Goal: Information Seeking & Learning: Learn about a topic

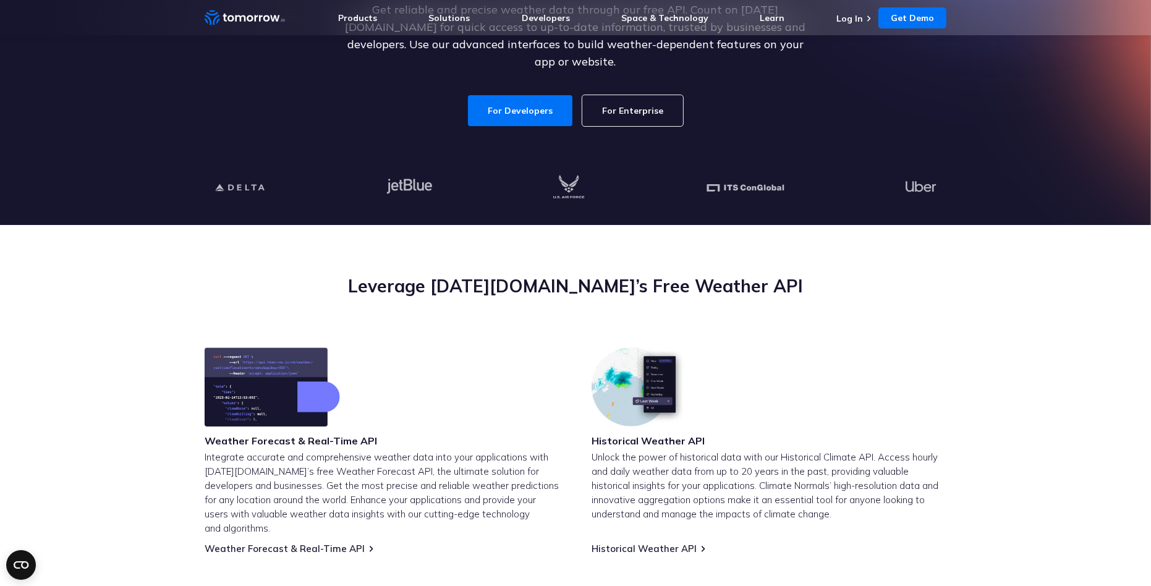
scroll to position [219, 0]
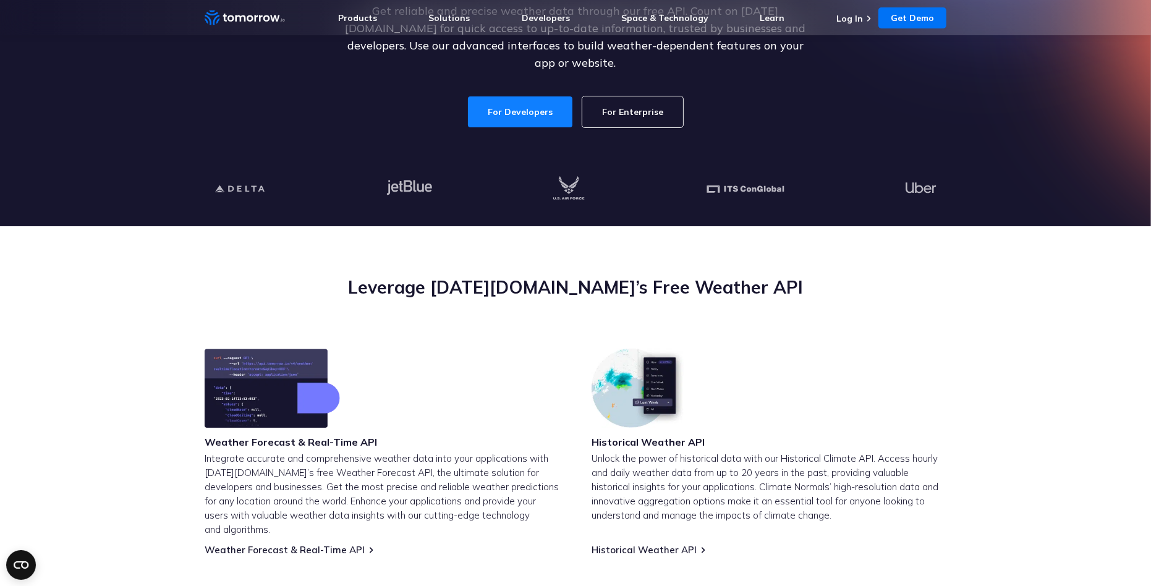
click at [491, 107] on link "For Developers" at bounding box center [520, 111] width 104 height 31
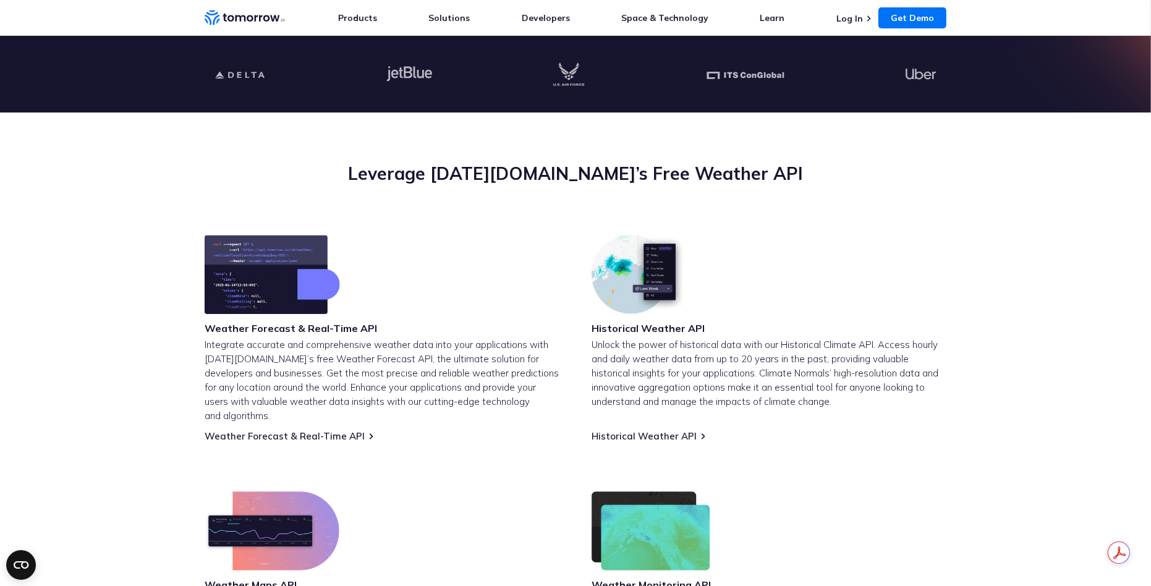
scroll to position [0, 0]
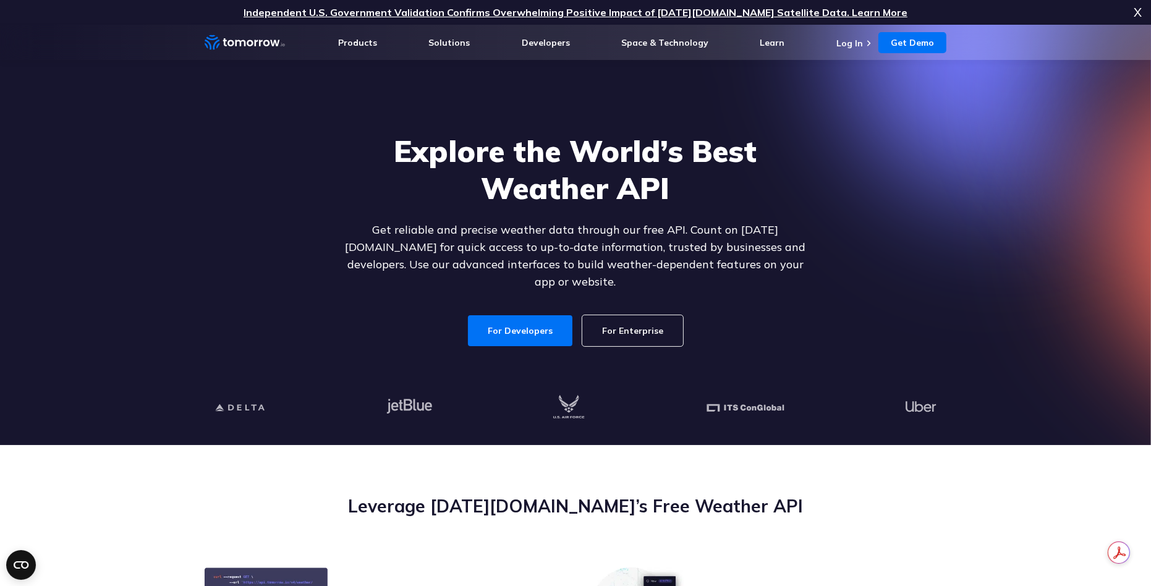
click at [608, 321] on link "For Enterprise" at bounding box center [632, 330] width 101 height 31
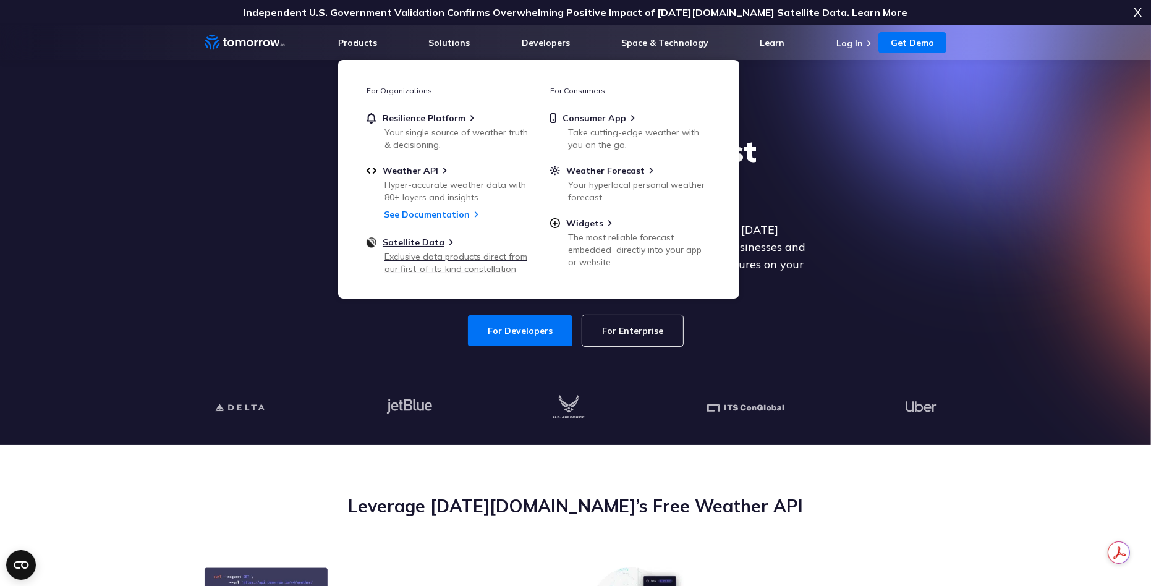
click at [397, 258] on div "Exclusive data products direct from our first-of-its-kind constellation" at bounding box center [456, 262] width 144 height 25
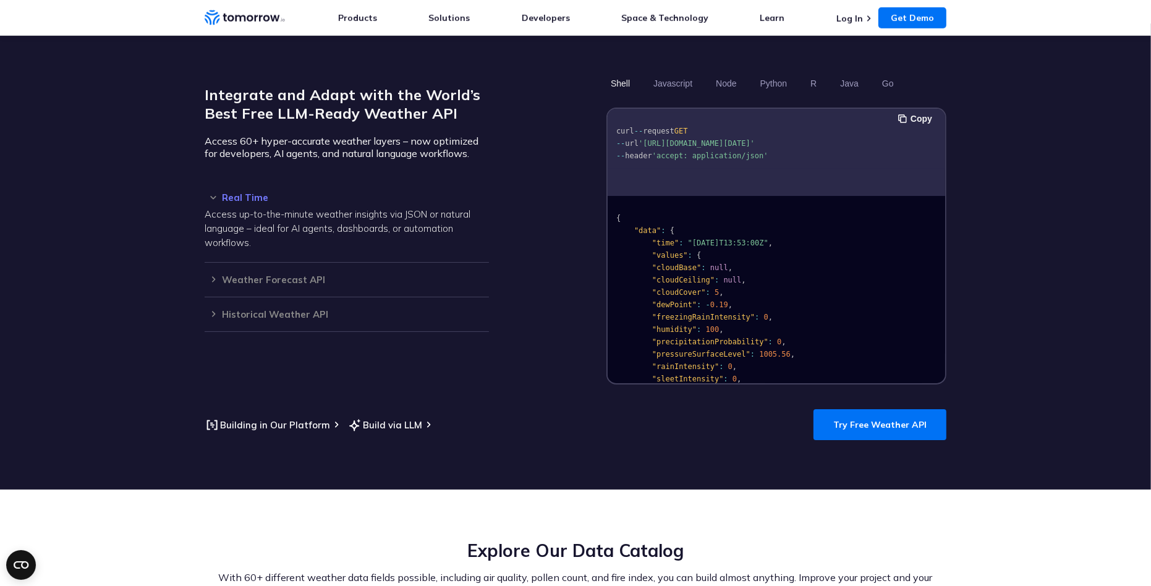
scroll to position [1045, 0]
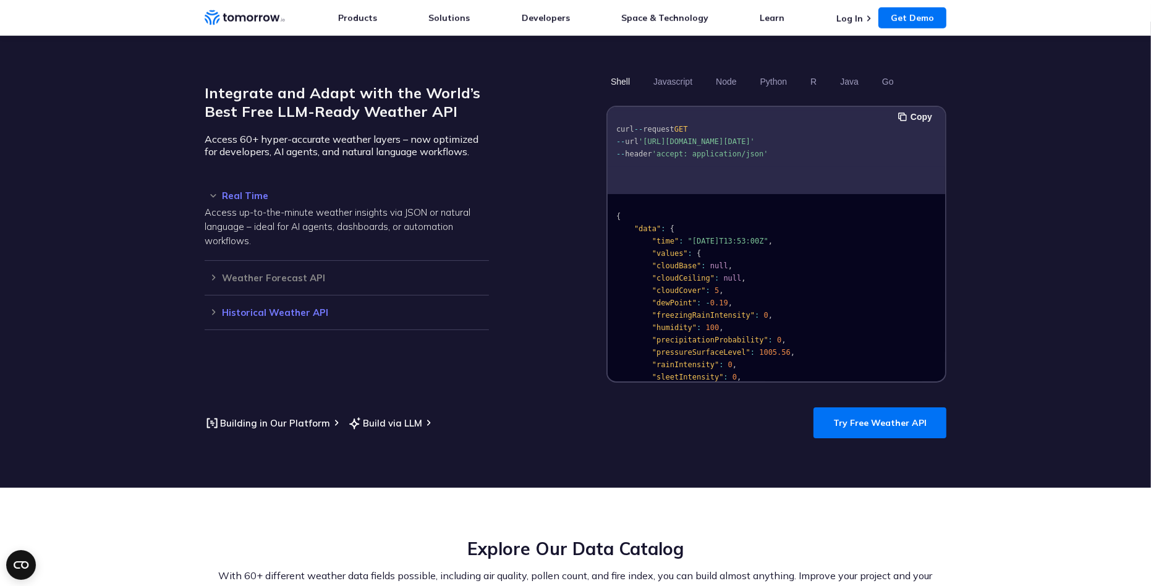
click at [261, 302] on div "Historical Weather API Optimize your operations with access to hourly and daily…" at bounding box center [347, 312] width 284 height 35
drag, startPoint x: 267, startPoint y: 296, endPoint x: 241, endPoint y: 302, distance: 26.7
click at [267, 308] on h3 "Historical Weather API" at bounding box center [347, 312] width 284 height 9
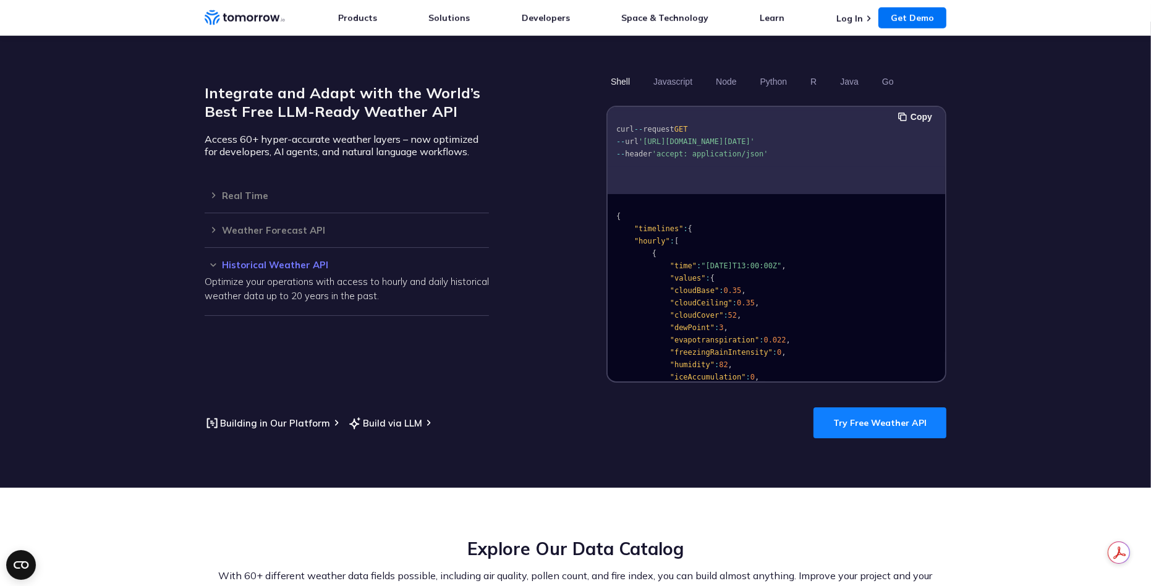
drag, startPoint x: 850, startPoint y: 402, endPoint x: 835, endPoint y: 407, distance: 15.4
click at [850, 407] on link "Try Free Weather API" at bounding box center [879, 422] width 133 height 31
